Goal: Find specific page/section: Find specific page/section

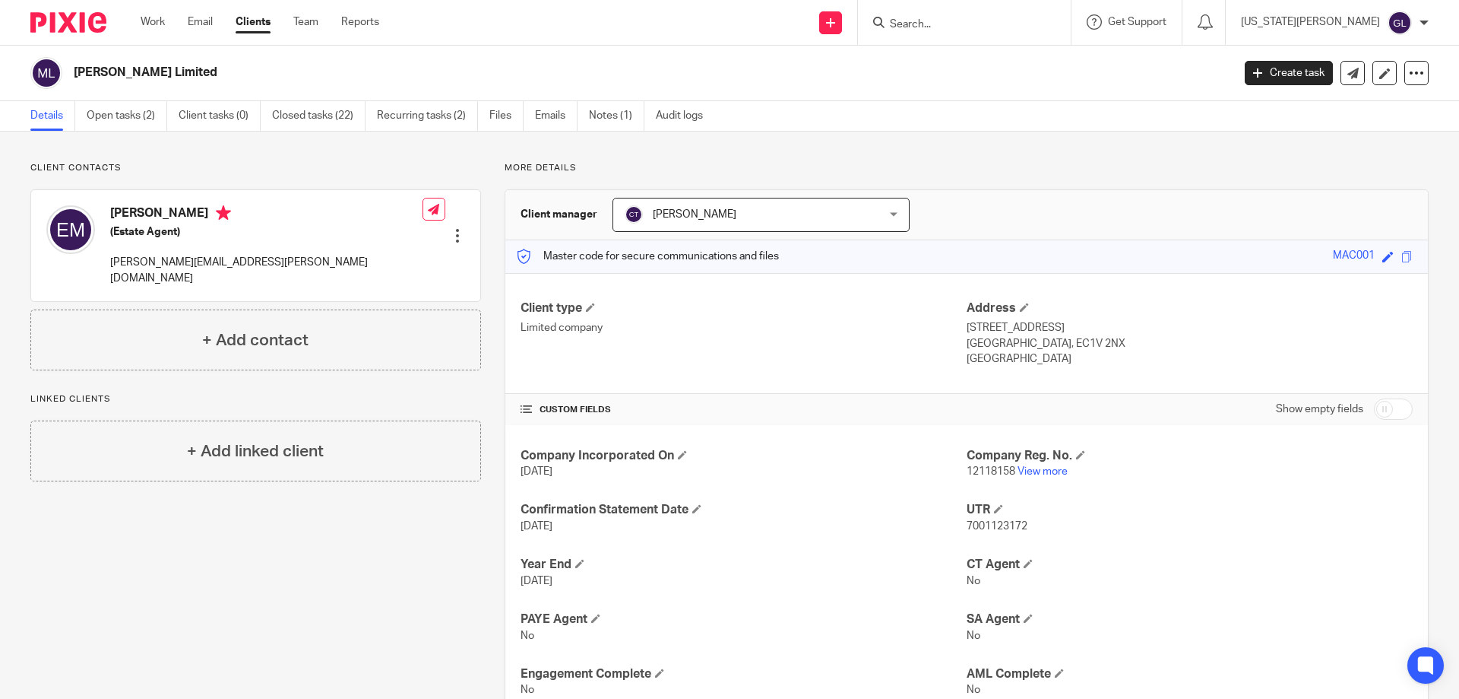
click at [1007, 15] on form at bounding box center [970, 22] width 162 height 19
click at [979, 23] on input "Search" at bounding box center [957, 25] width 137 height 14
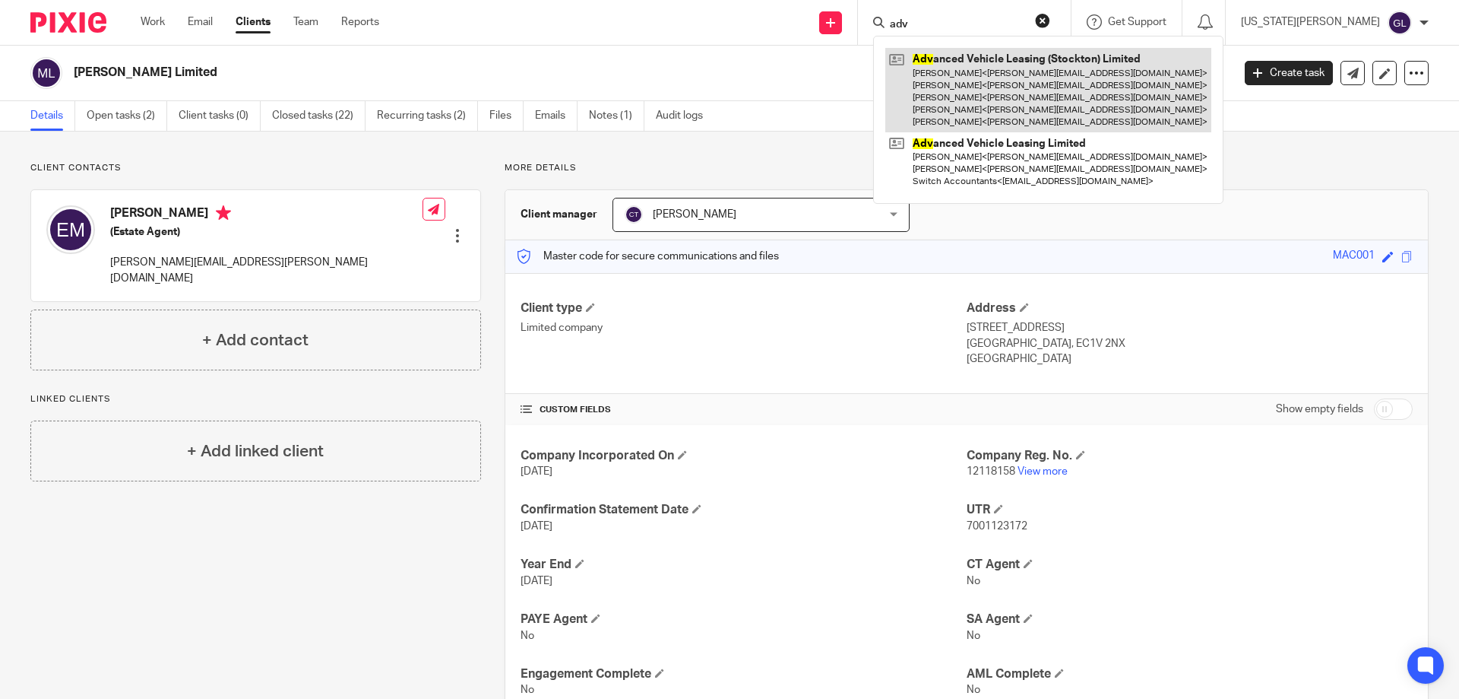
type input "adv"
click at [1097, 78] on link at bounding box center [1049, 90] width 326 height 84
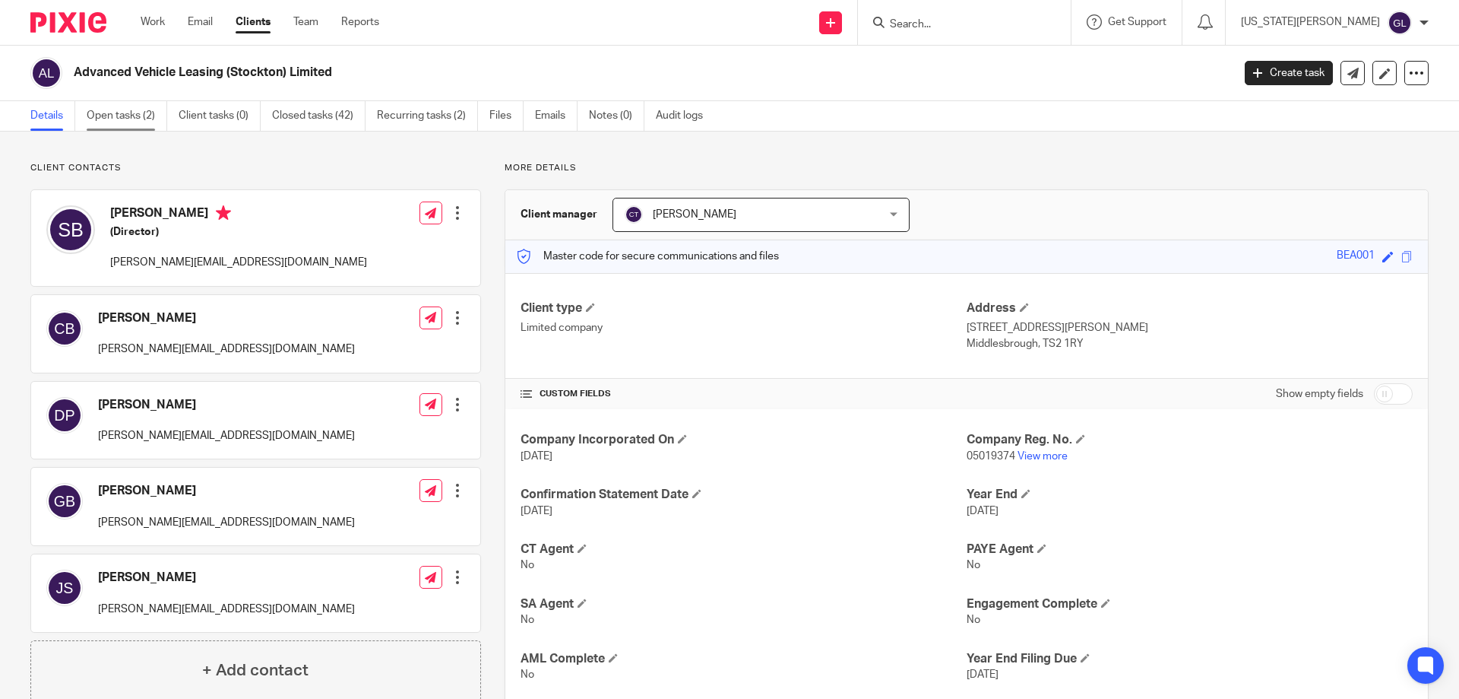
click at [128, 114] on link "Open tasks (2)" at bounding box center [127, 116] width 81 height 30
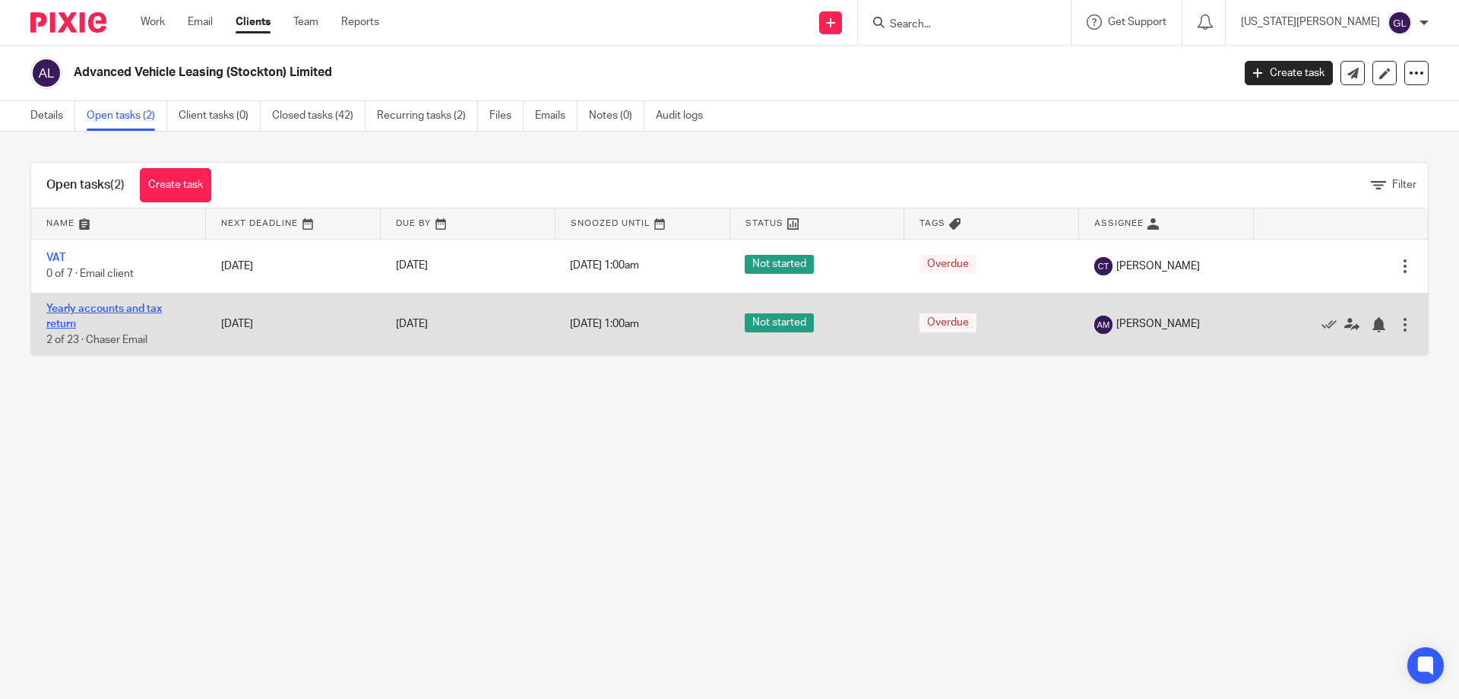
click at [97, 306] on link "Yearly accounts and tax return" at bounding box center [104, 316] width 116 height 26
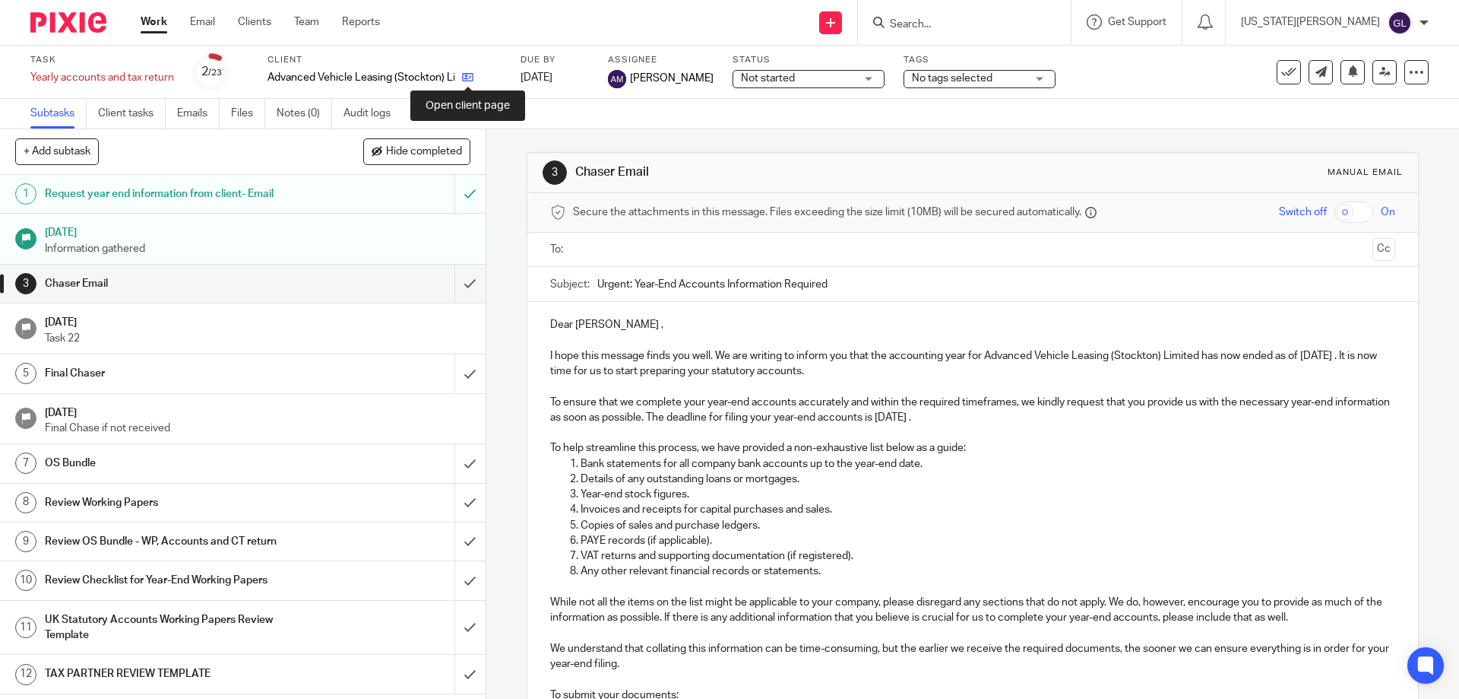
click at [467, 78] on icon at bounding box center [467, 76] width 11 height 11
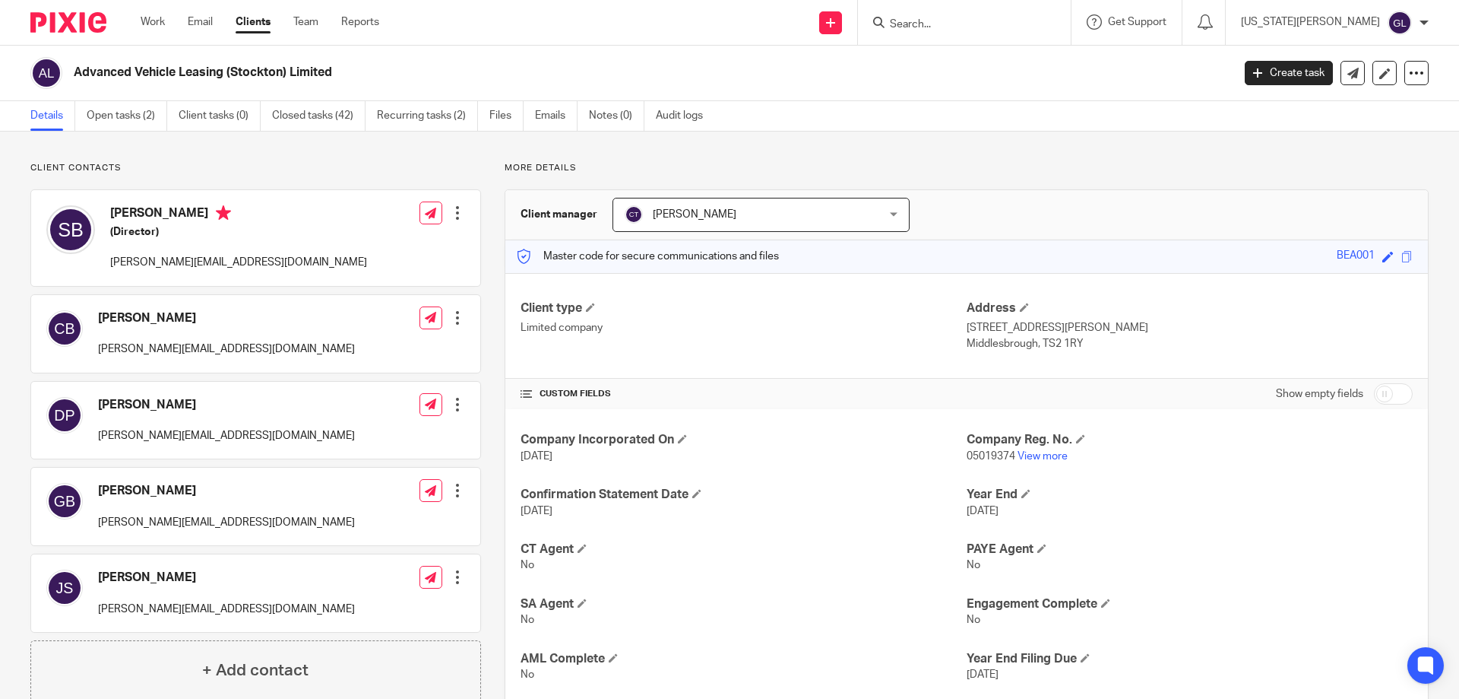
click at [975, 20] on input "Search" at bounding box center [957, 25] width 137 height 14
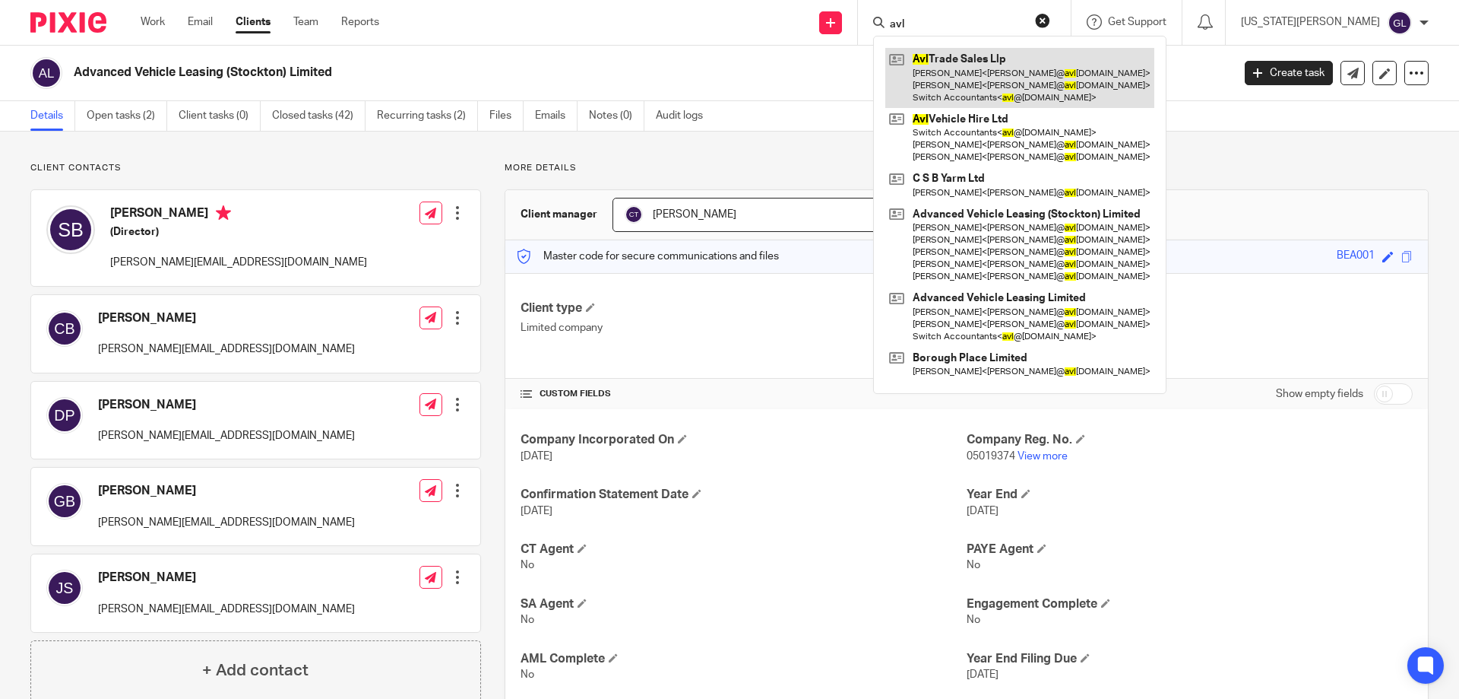
type input "avl"
click at [1058, 75] on link at bounding box center [1020, 78] width 269 height 60
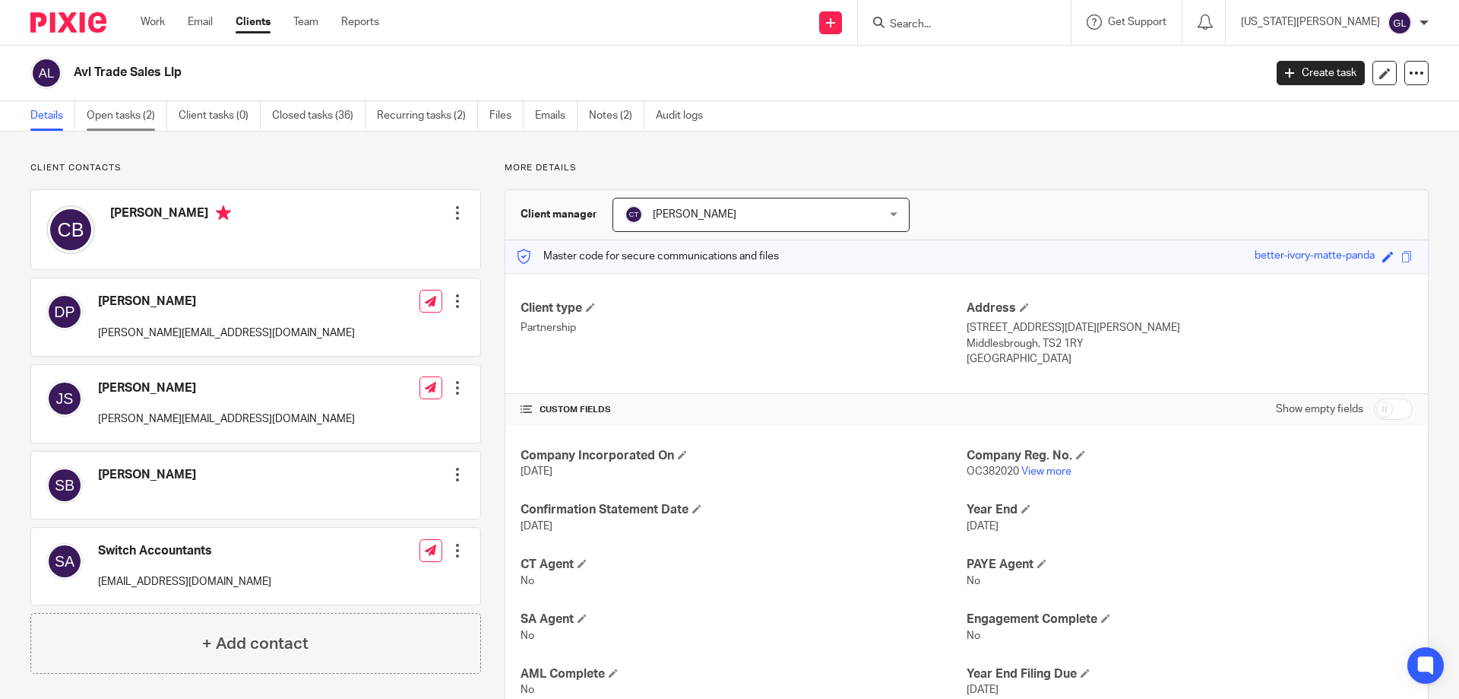
click at [115, 115] on link "Open tasks (2)" at bounding box center [127, 116] width 81 height 30
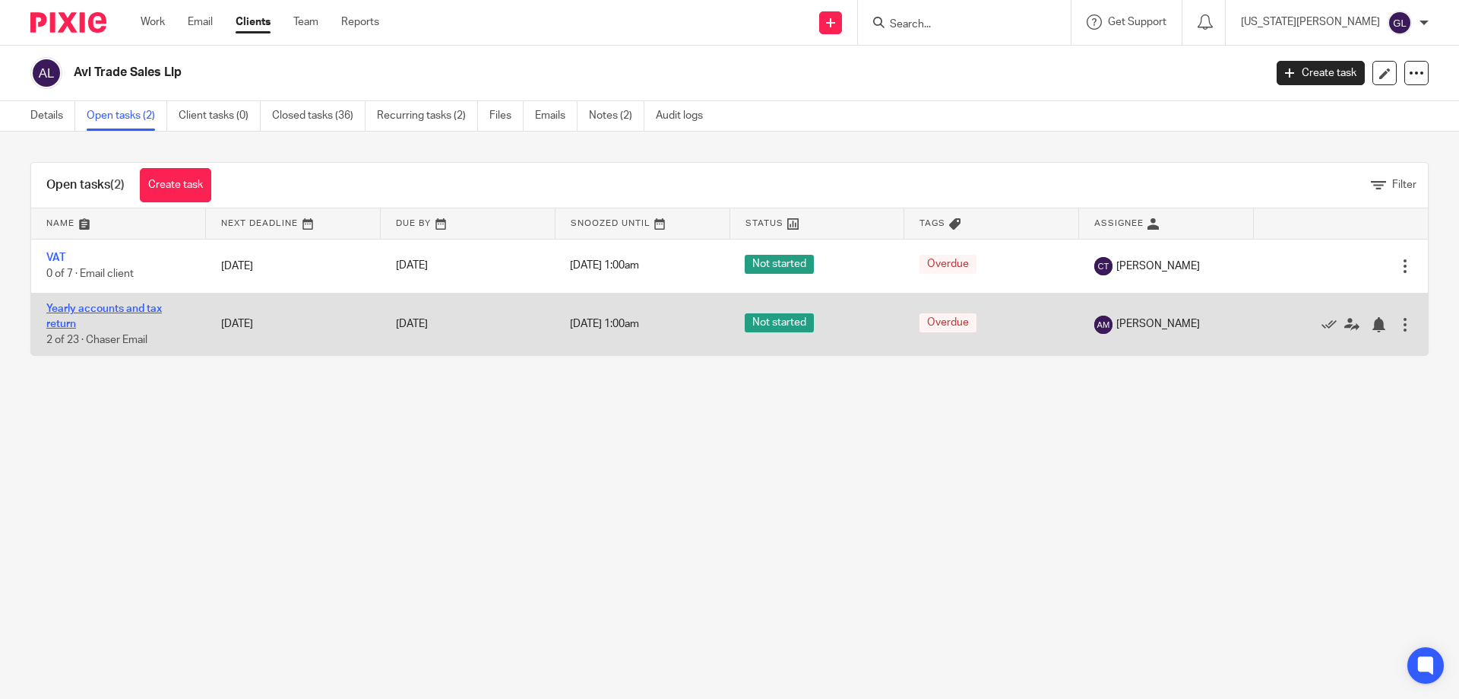
click at [117, 306] on link "Yearly accounts and tax return" at bounding box center [104, 316] width 116 height 26
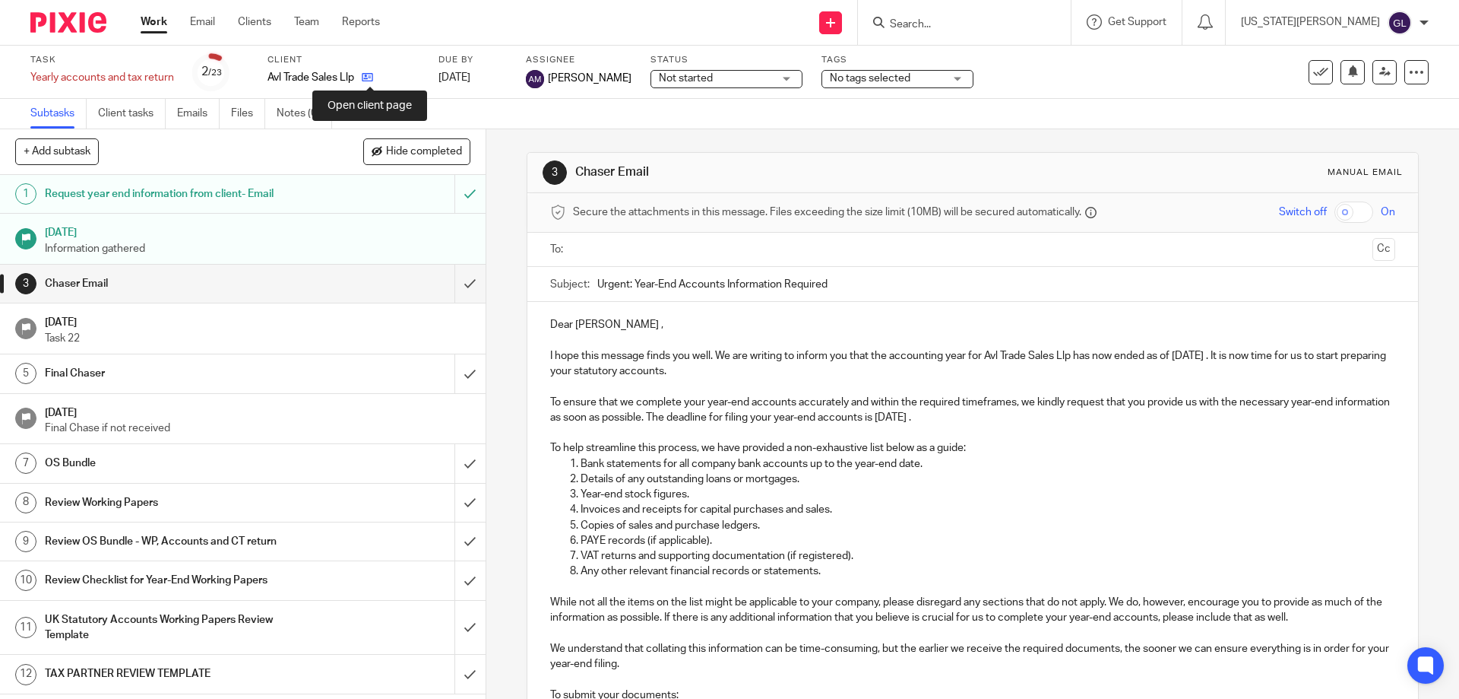
click at [373, 73] on icon at bounding box center [367, 76] width 11 height 11
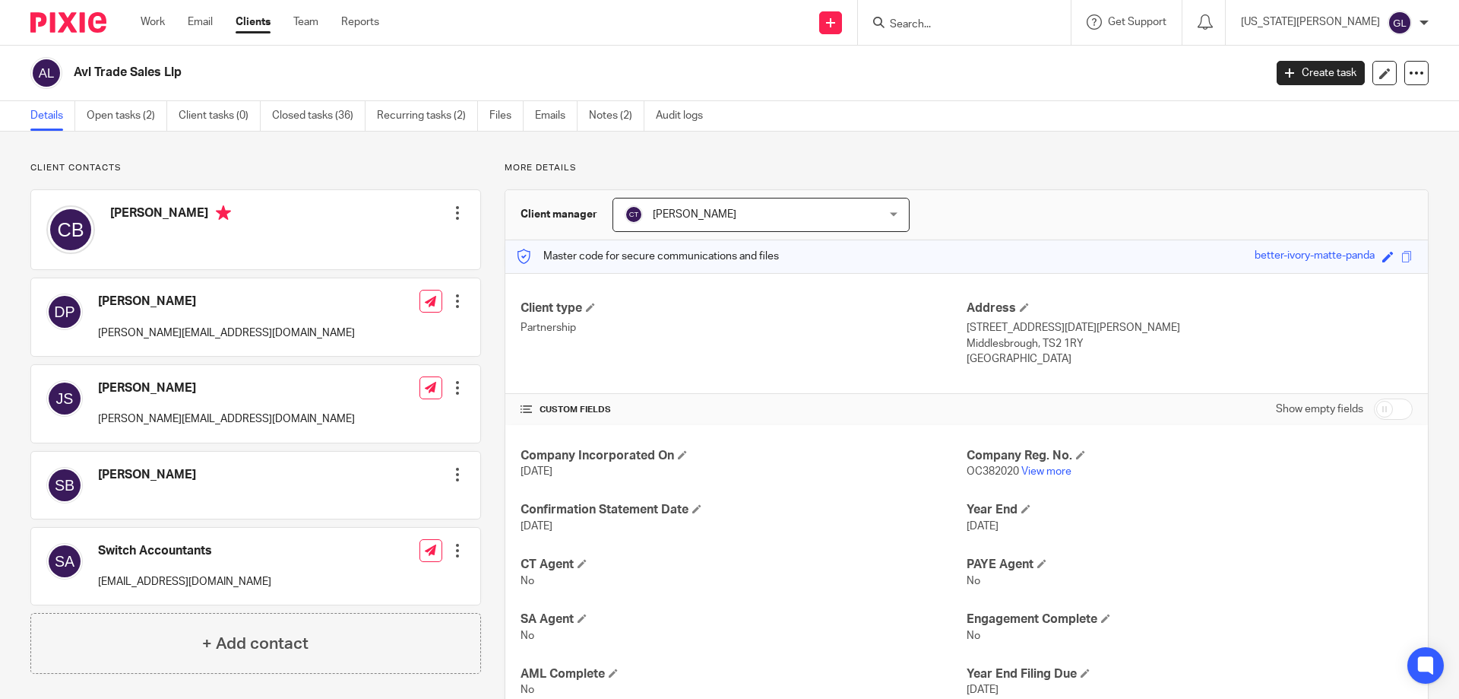
click at [1025, 19] on input "Search" at bounding box center [957, 25] width 137 height 14
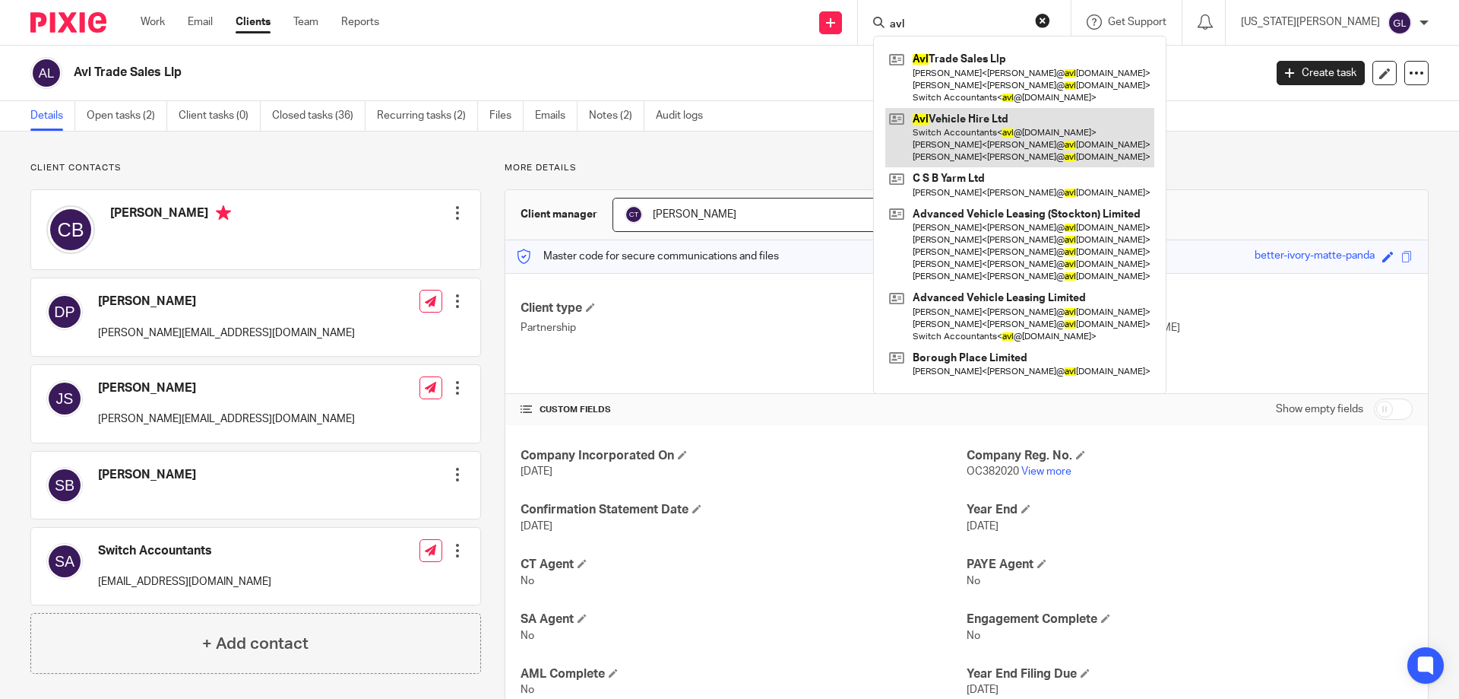
type input "avl"
click at [1047, 135] on link at bounding box center [1020, 138] width 269 height 60
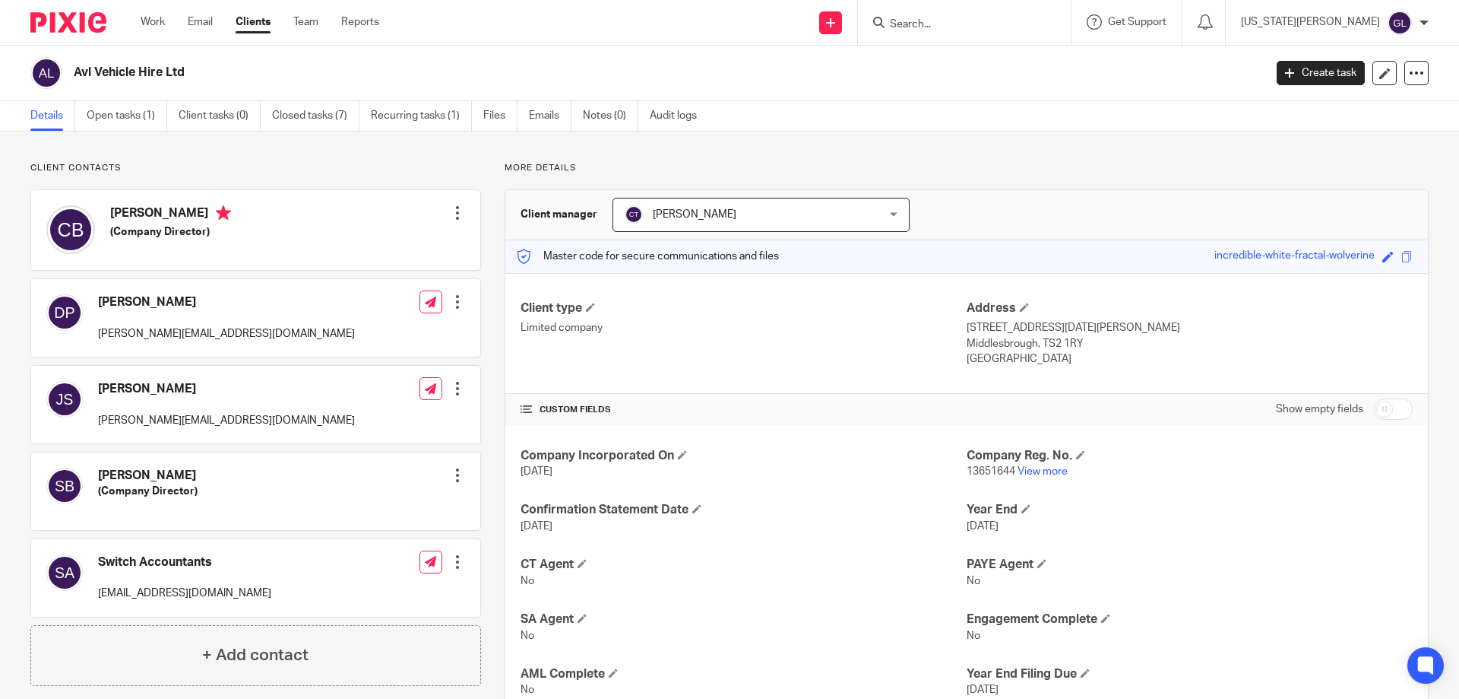
click at [971, 21] on input "Search" at bounding box center [957, 25] width 137 height 14
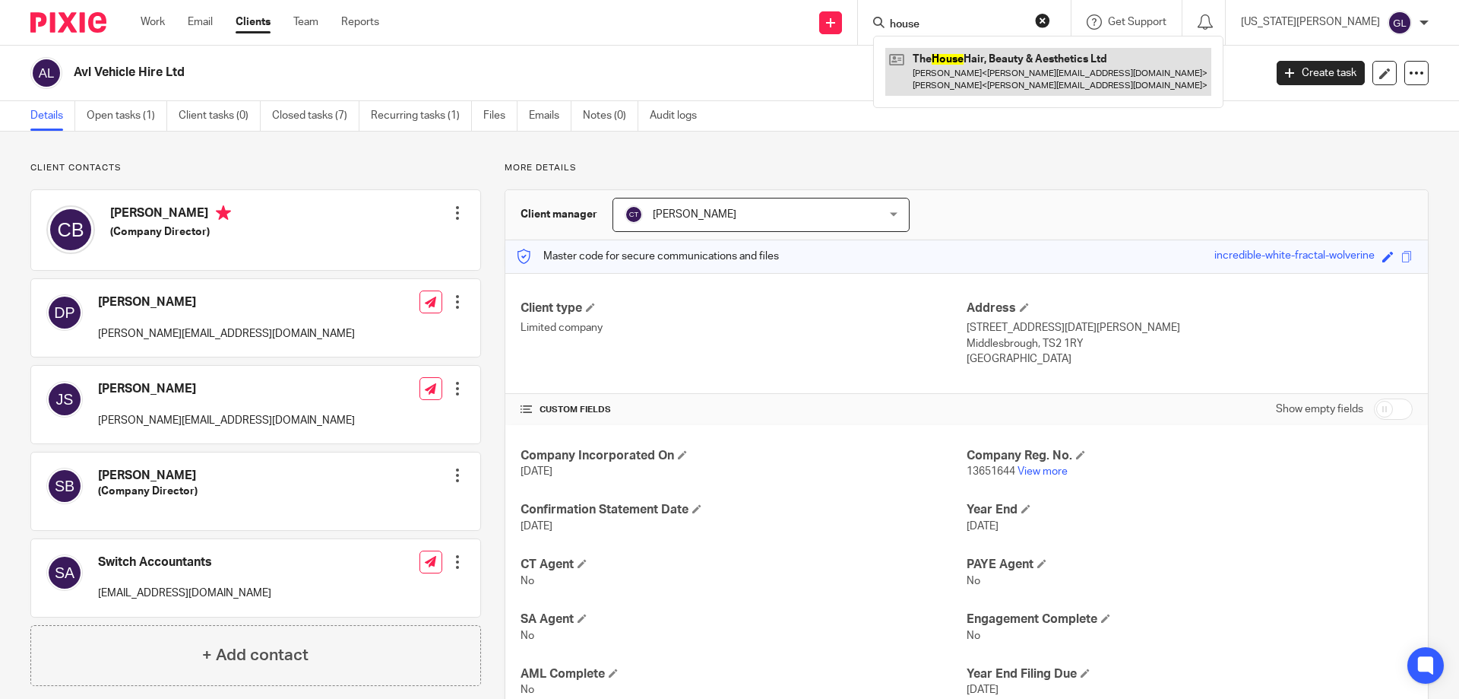
type input "house"
click at [1044, 58] on link at bounding box center [1049, 71] width 326 height 47
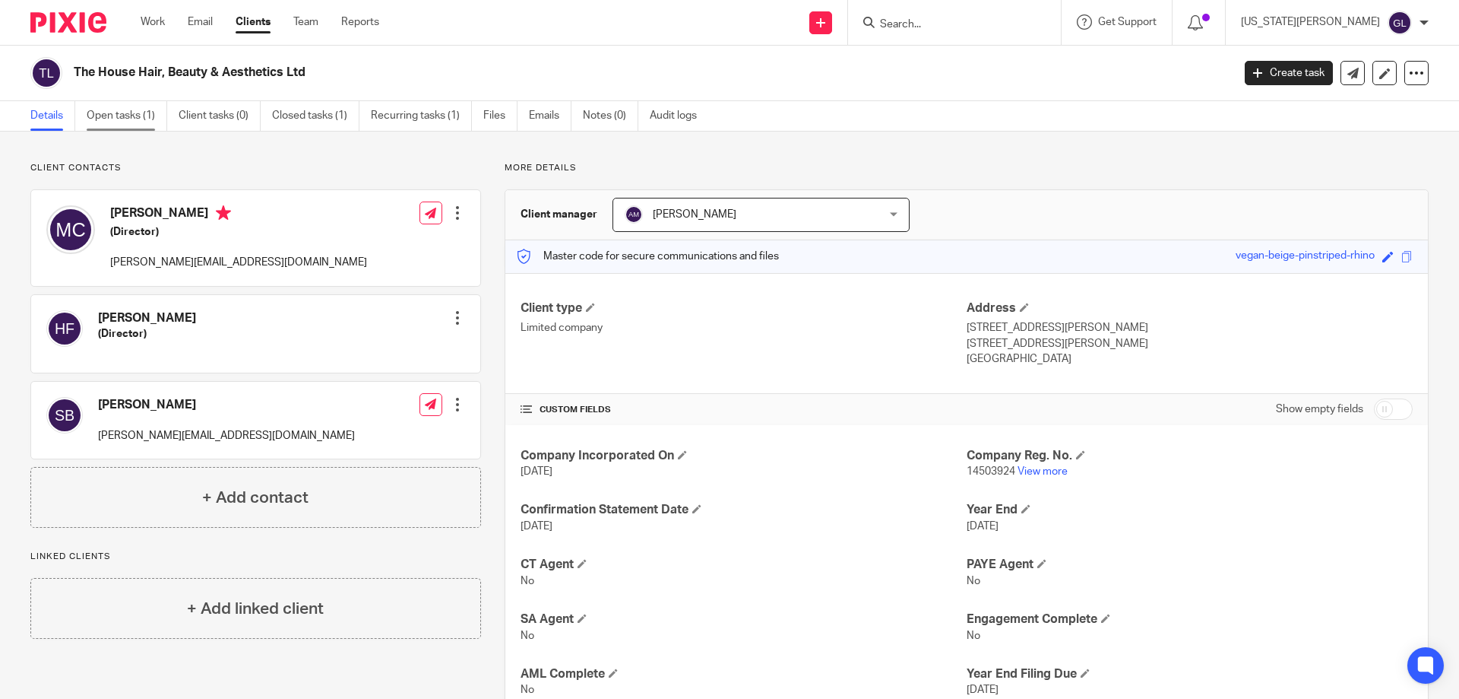
click at [137, 119] on link "Open tasks (1)" at bounding box center [127, 116] width 81 height 30
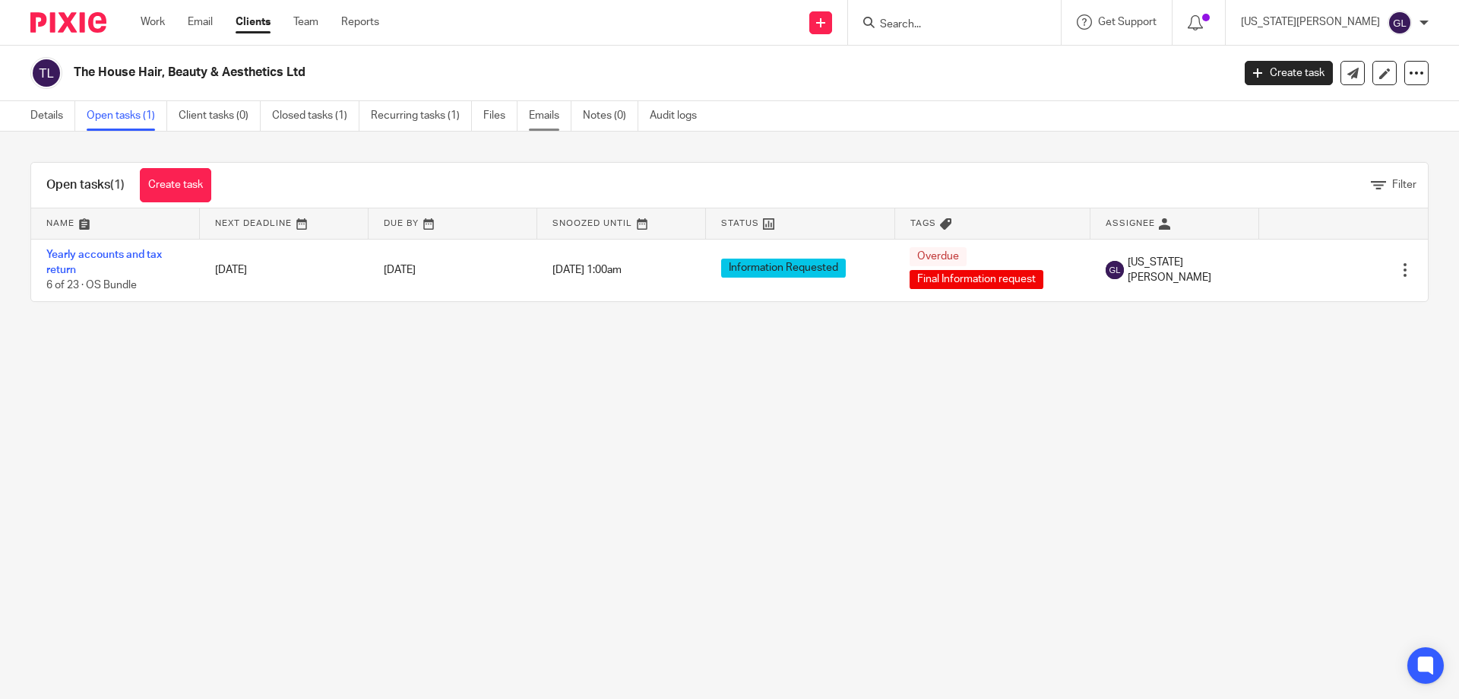
click at [549, 119] on link "Emails" at bounding box center [550, 116] width 43 height 30
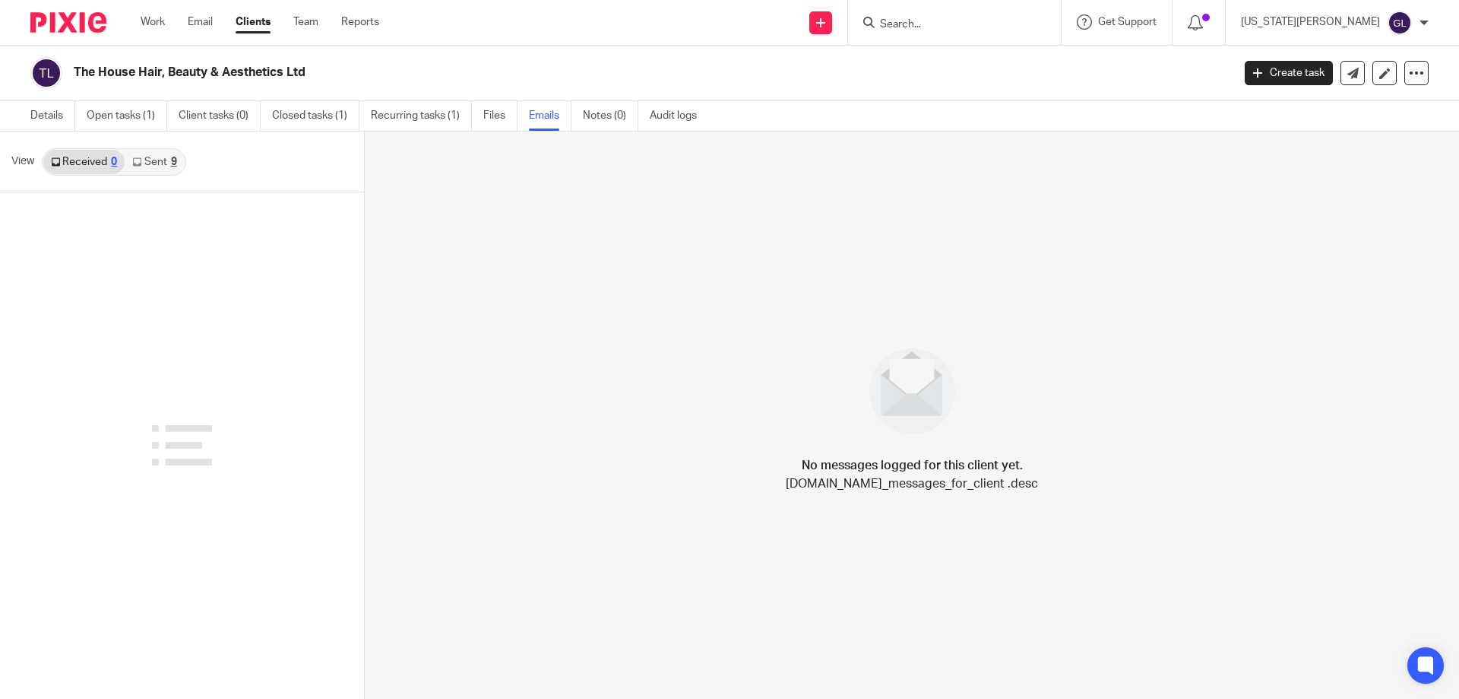
click at [160, 164] on link "Sent 9" at bounding box center [154, 162] width 59 height 24
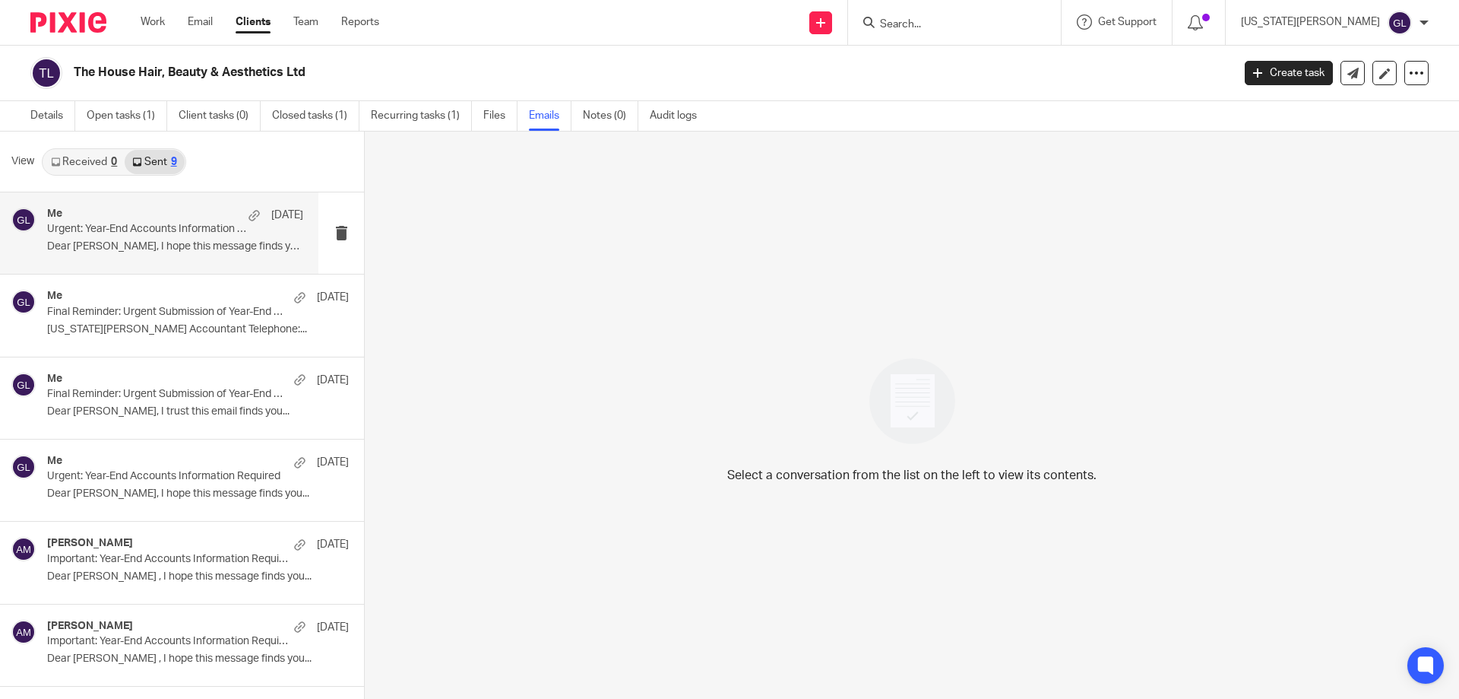
click at [122, 212] on div "Me [DATE]" at bounding box center [175, 215] width 256 height 15
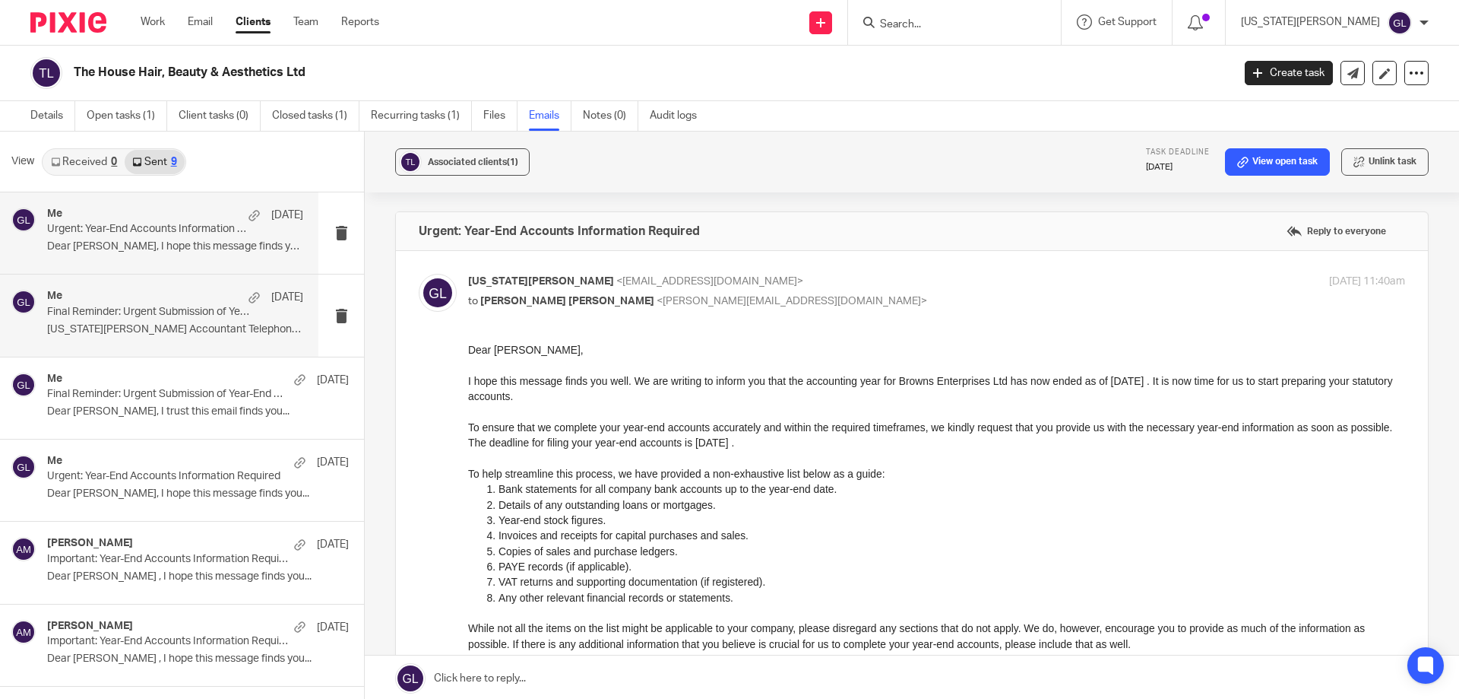
click at [186, 341] on div "Me [DATE] Final Reminder: Urgent Submission of Year-End Accounts [US_STATE][PER…" at bounding box center [175, 315] width 256 height 51
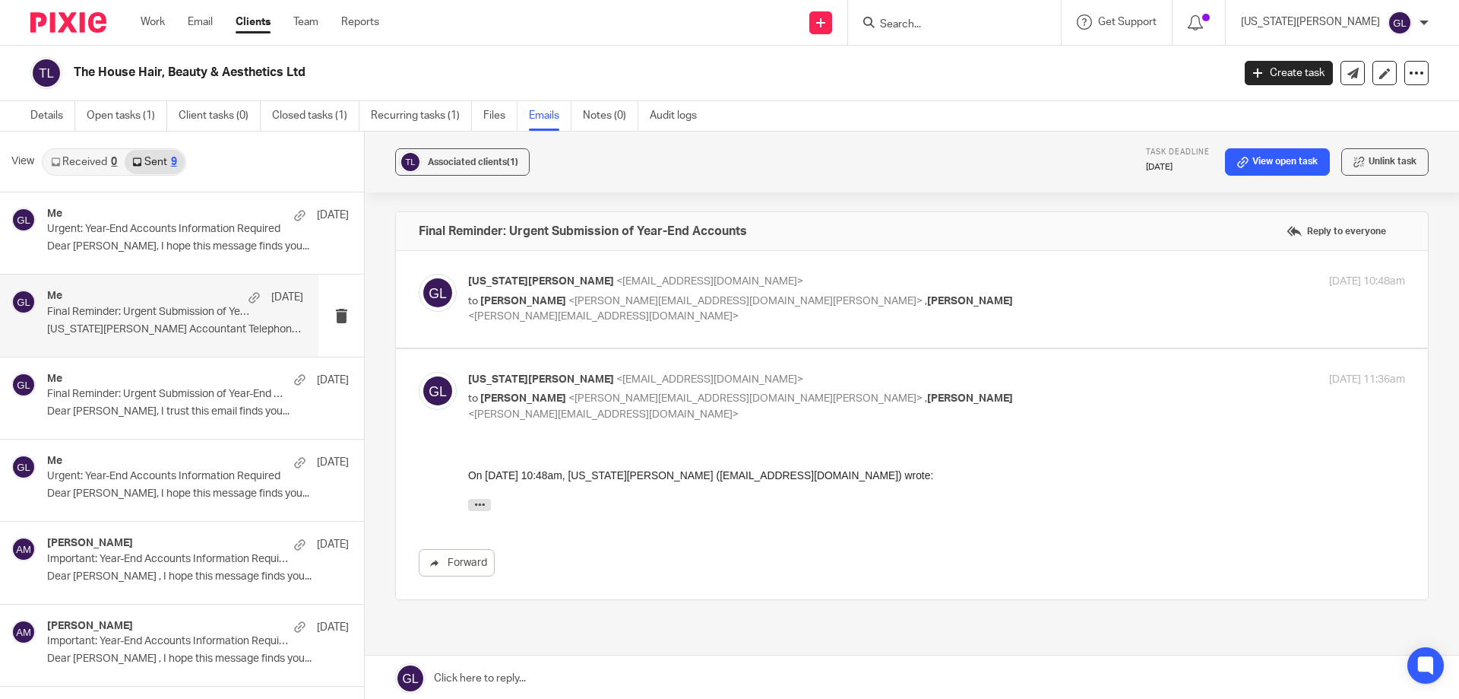
click at [742, 346] on label at bounding box center [912, 299] width 1032 height 97
click at [419, 274] on input "checkbox" at bounding box center [418, 273] width 1 height 1
checkbox input "true"
